Goal: Register for event/course

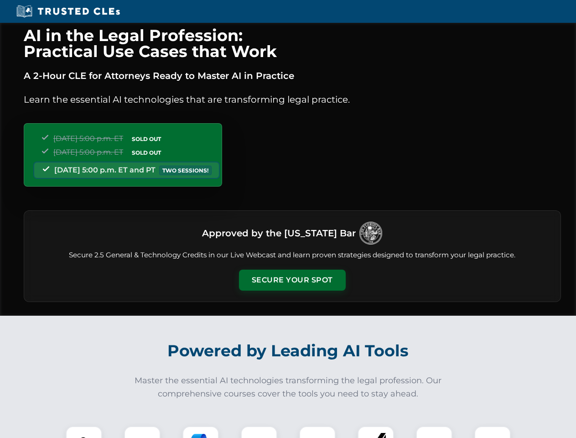
click at [292, 280] on button "Secure Your Spot" at bounding box center [292, 279] width 107 height 21
click at [84, 432] on img at bounding box center [84, 444] width 26 height 26
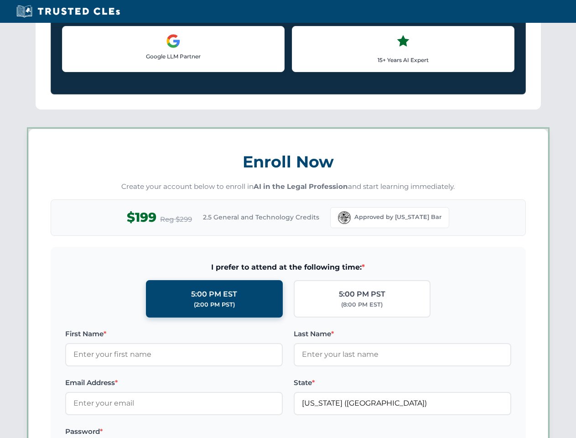
click at [201, 432] on label "Password *" at bounding box center [173, 431] width 217 height 11
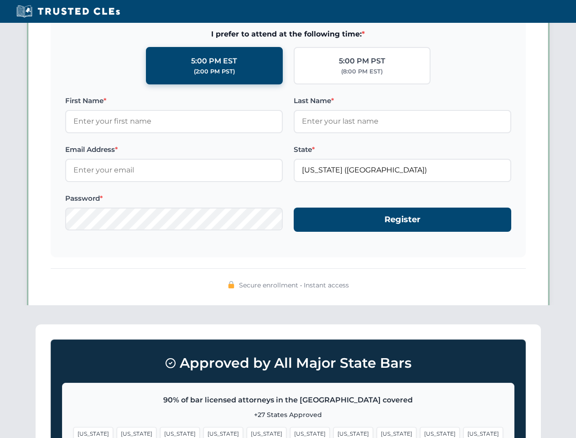
click at [420, 432] on span "[US_STATE]" at bounding box center [440, 433] width 40 height 13
